Goal: Find specific page/section: Find specific page/section

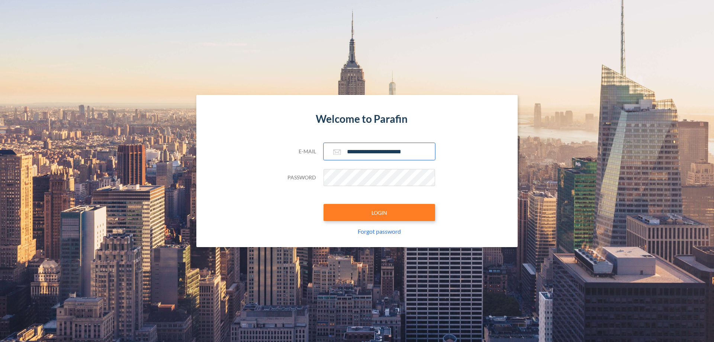
type input "**********"
click at [379, 212] on button "LOGIN" at bounding box center [380, 212] width 112 height 17
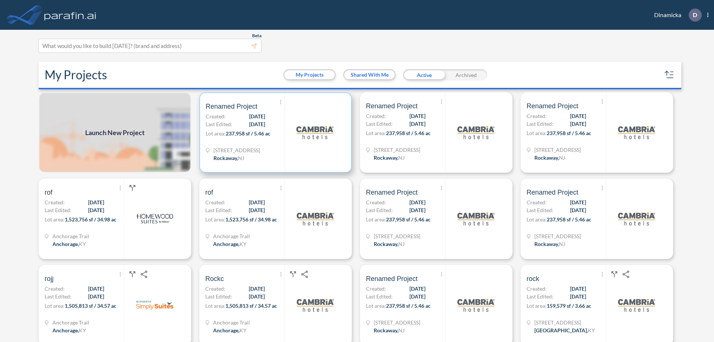
scroll to position [2, 0]
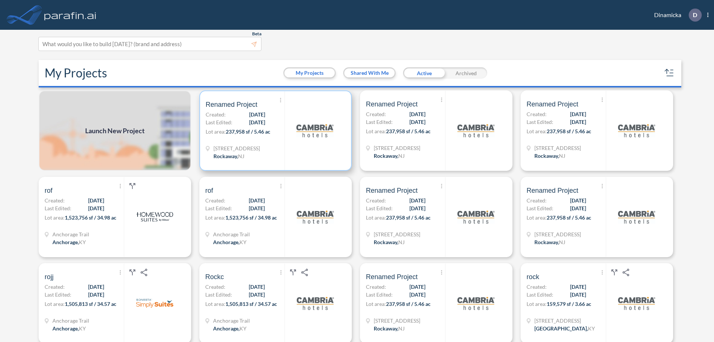
click at [274, 131] on p "Lot area: 237,958 sf / 5.46 ac" at bounding box center [245, 133] width 79 height 11
